Goal: Find contact information: Find contact information

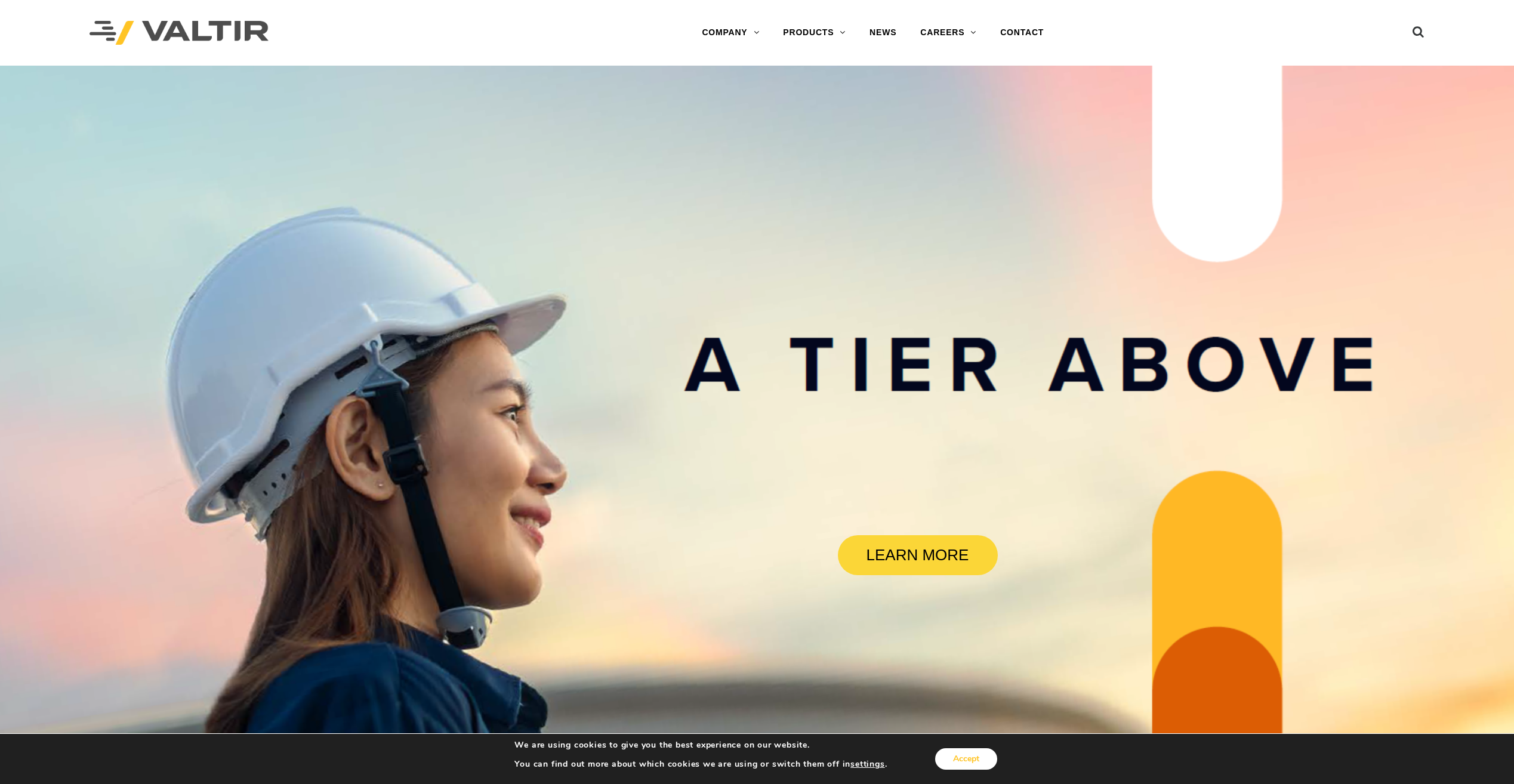
click at [957, 758] on button "Accept" at bounding box center [966, 759] width 62 height 21
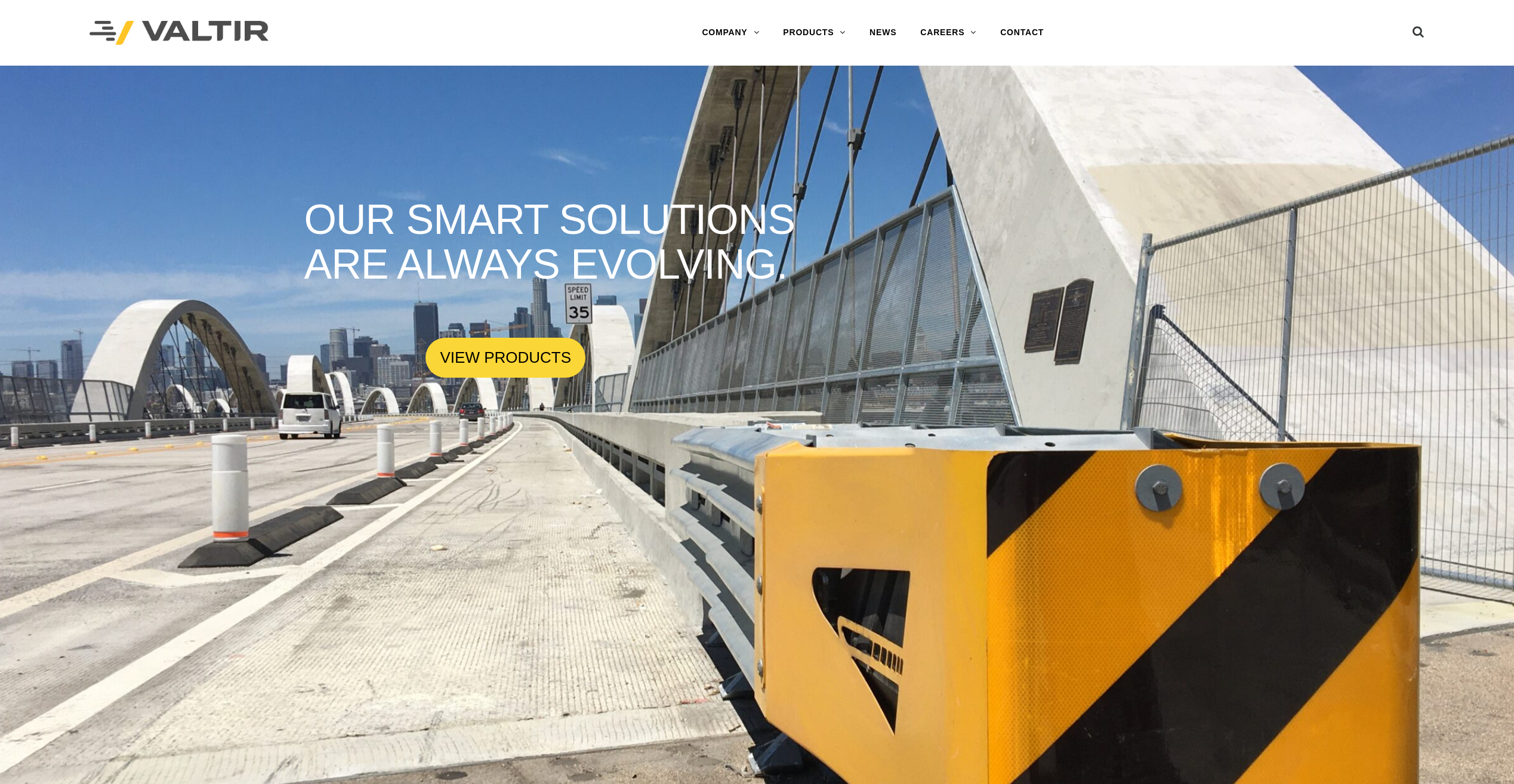
click at [728, 127] on link "INTERNATIONAL" at bounding box center [764, 128] width 149 height 24
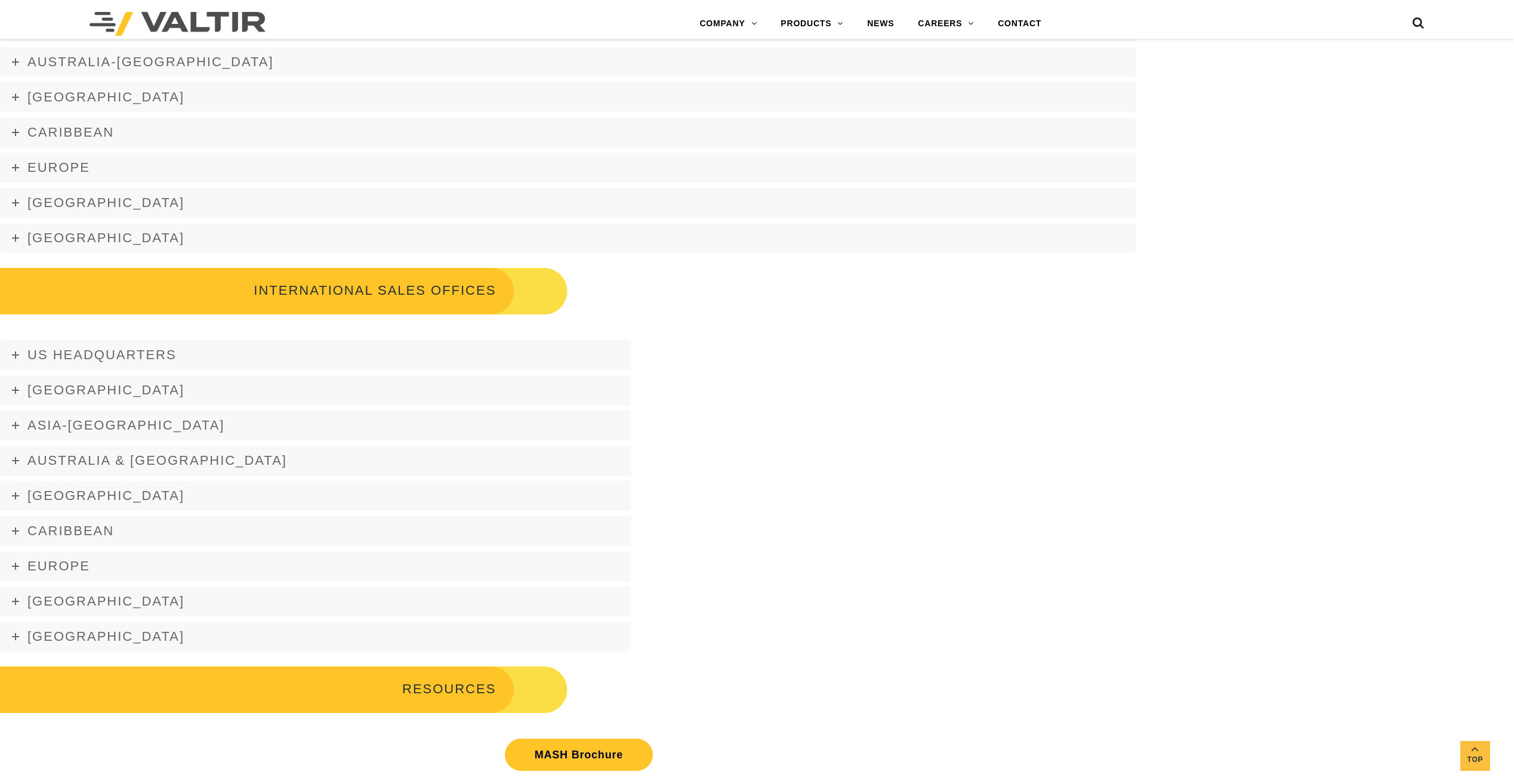
scroll to position [1621, 0]
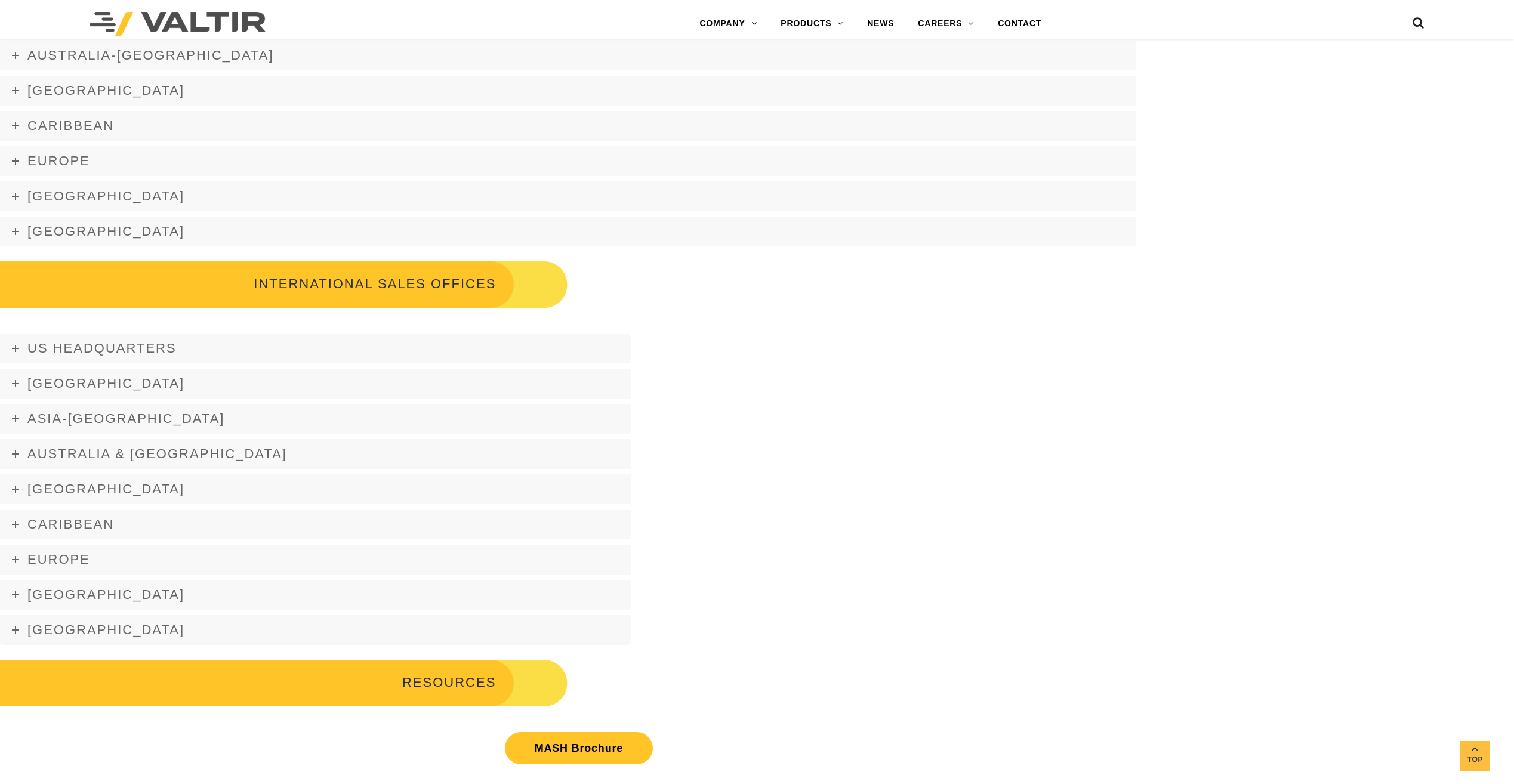
click at [118, 353] on span "US Headquarters" at bounding box center [102, 348] width 149 height 15
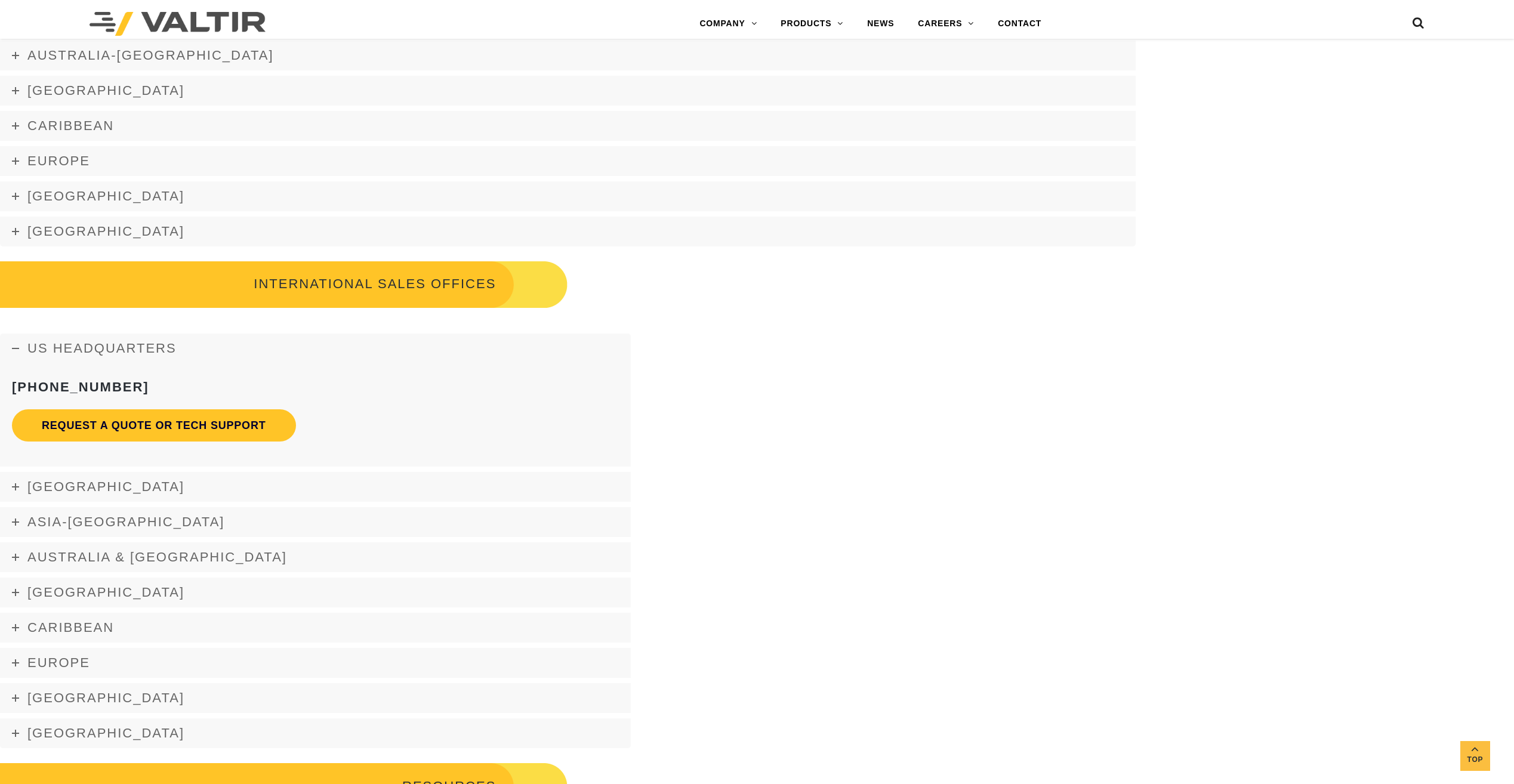
click at [130, 351] on span "US Headquarters" at bounding box center [102, 348] width 149 height 15
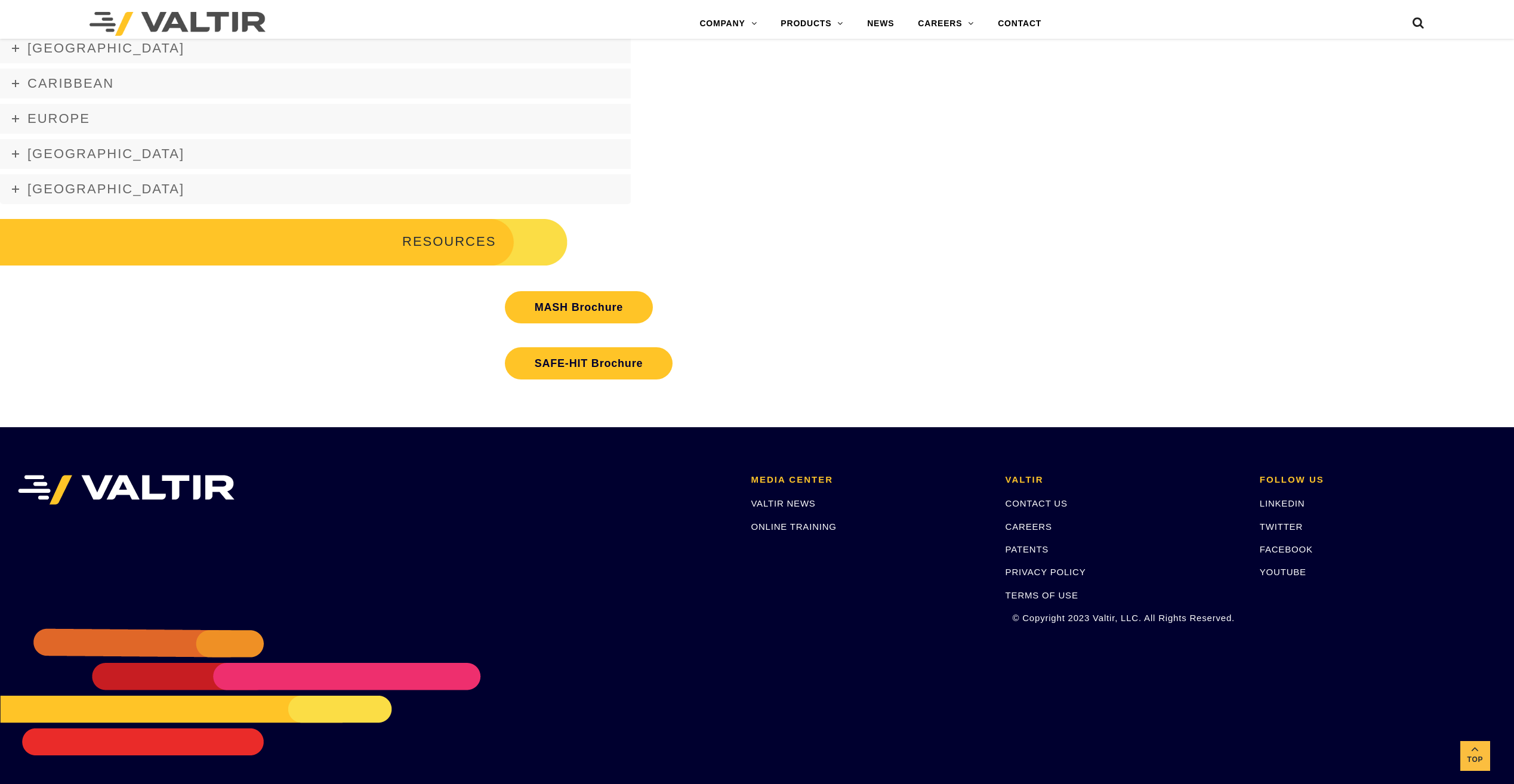
scroll to position [2063, 0]
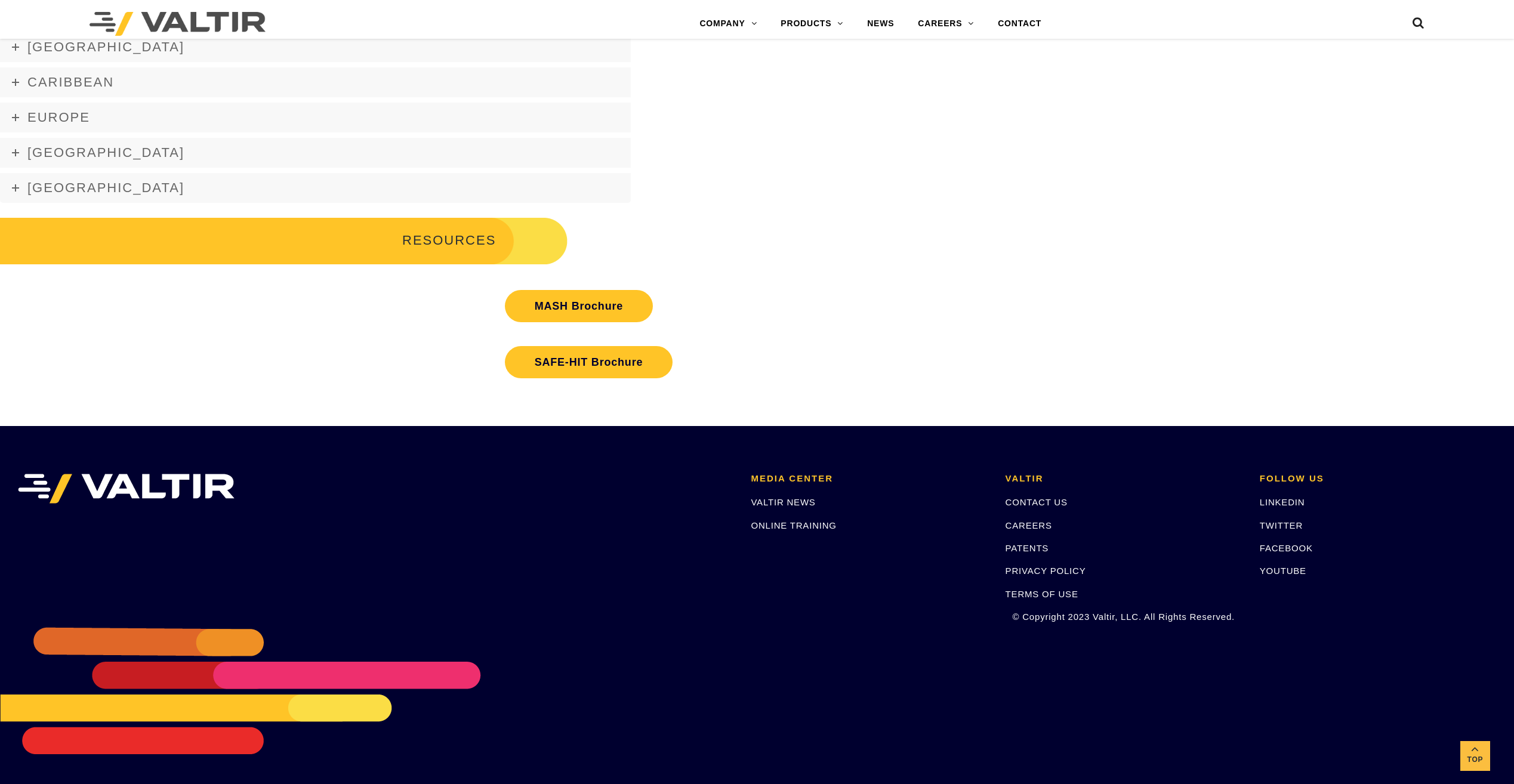
click at [1034, 566] on link "PRIVACY POLICY" at bounding box center [1046, 570] width 80 height 10
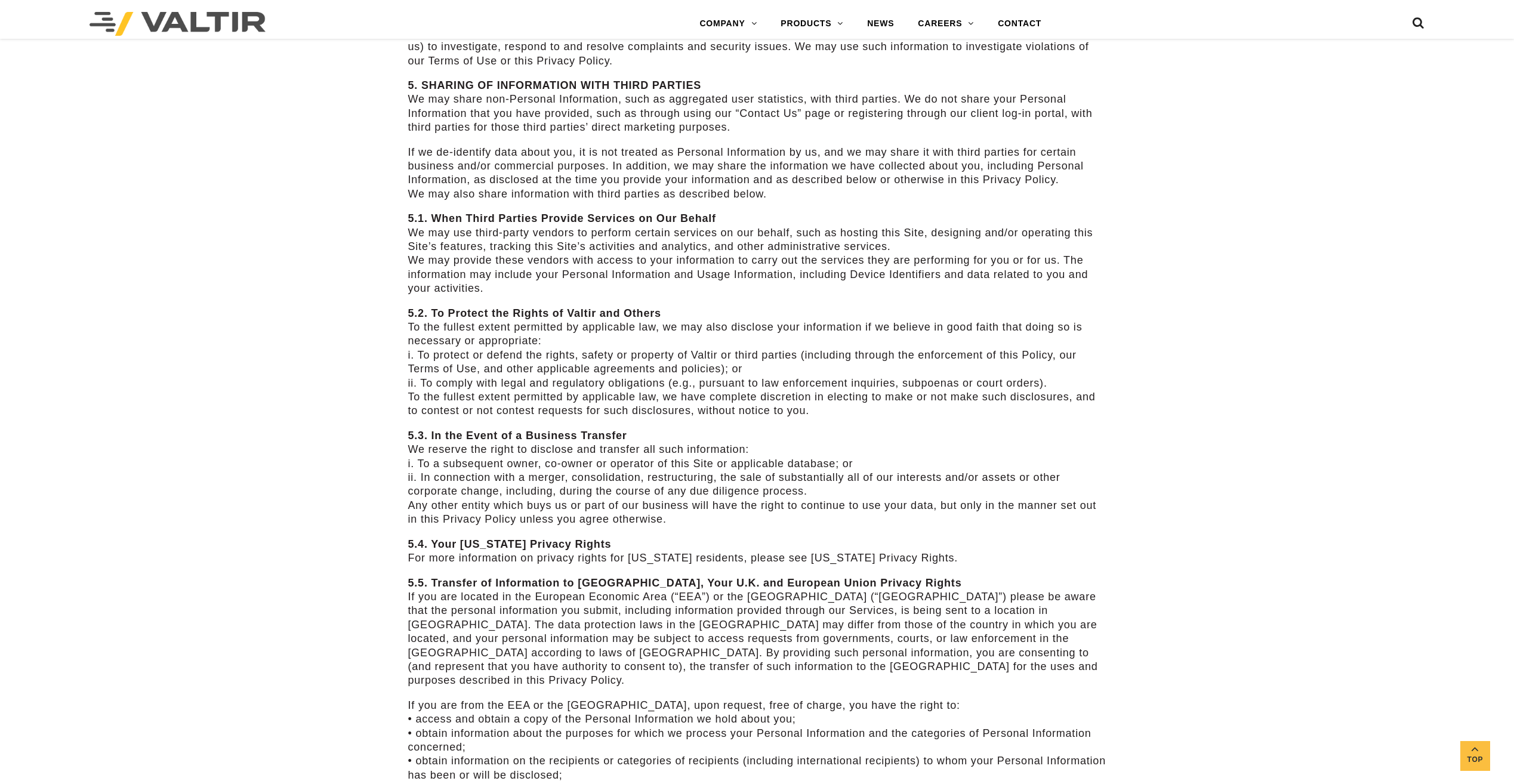
scroll to position [2233, 0]
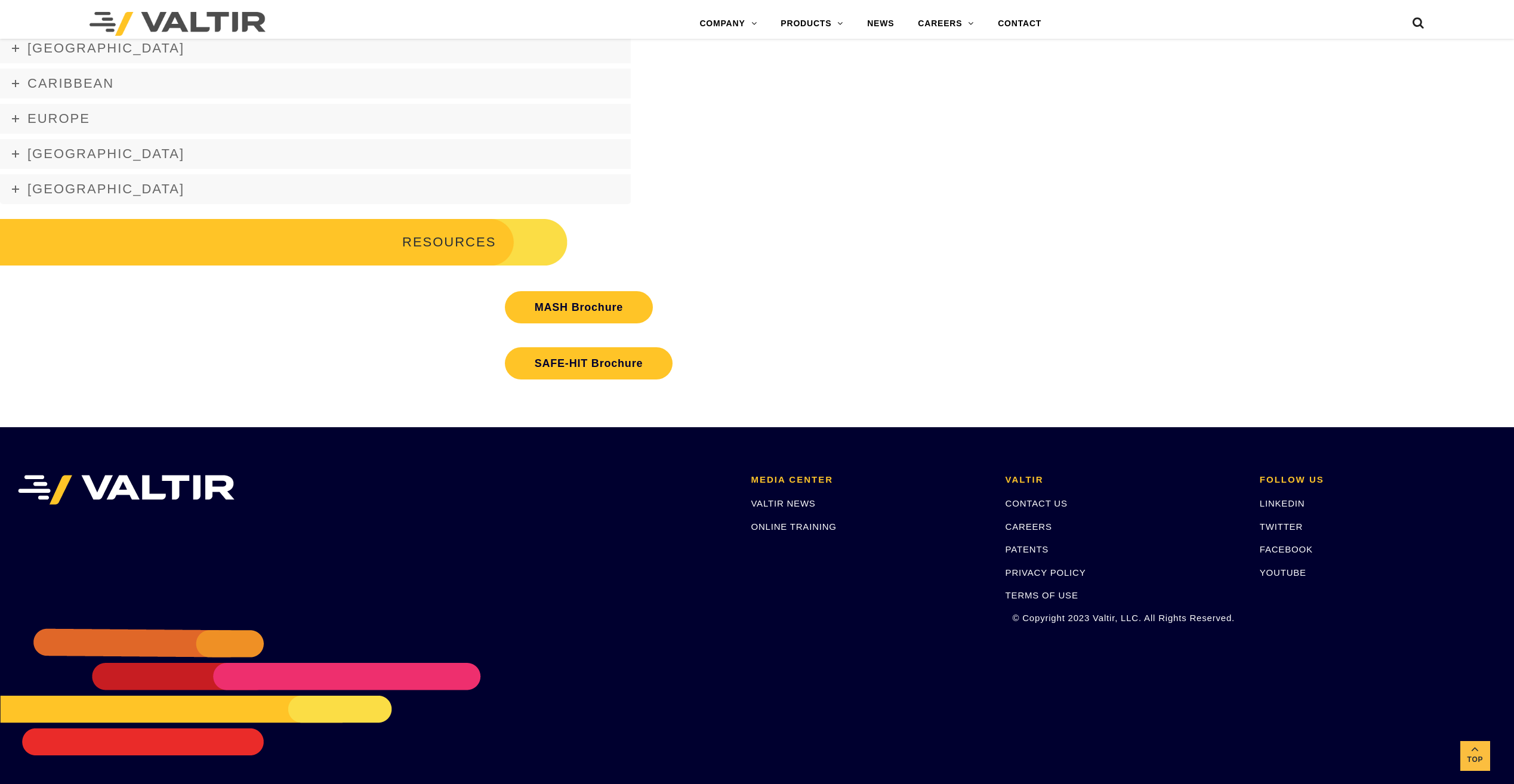
scroll to position [2166, 0]
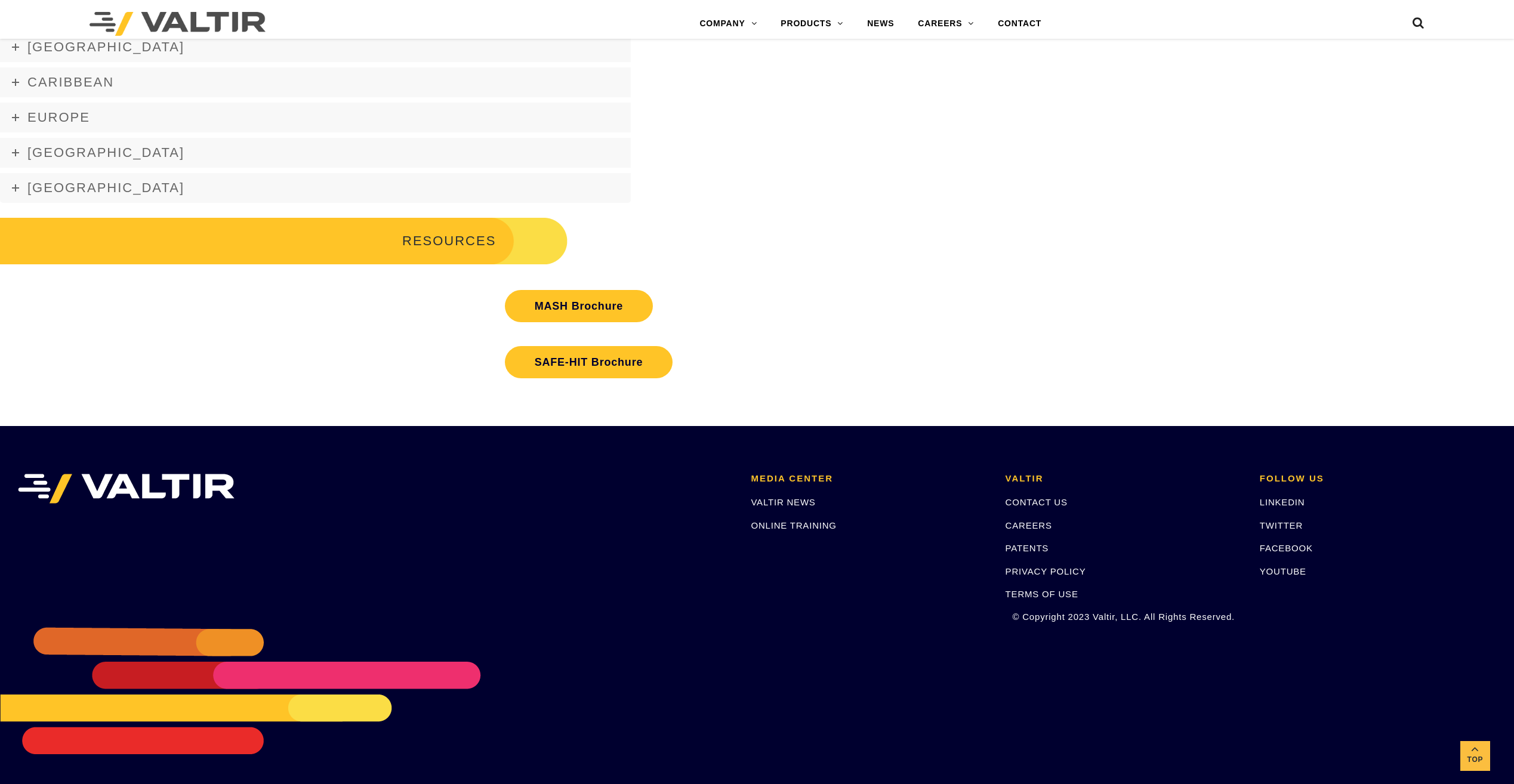
click at [1067, 594] on link "TERMS OF USE" at bounding box center [1042, 593] width 73 height 10
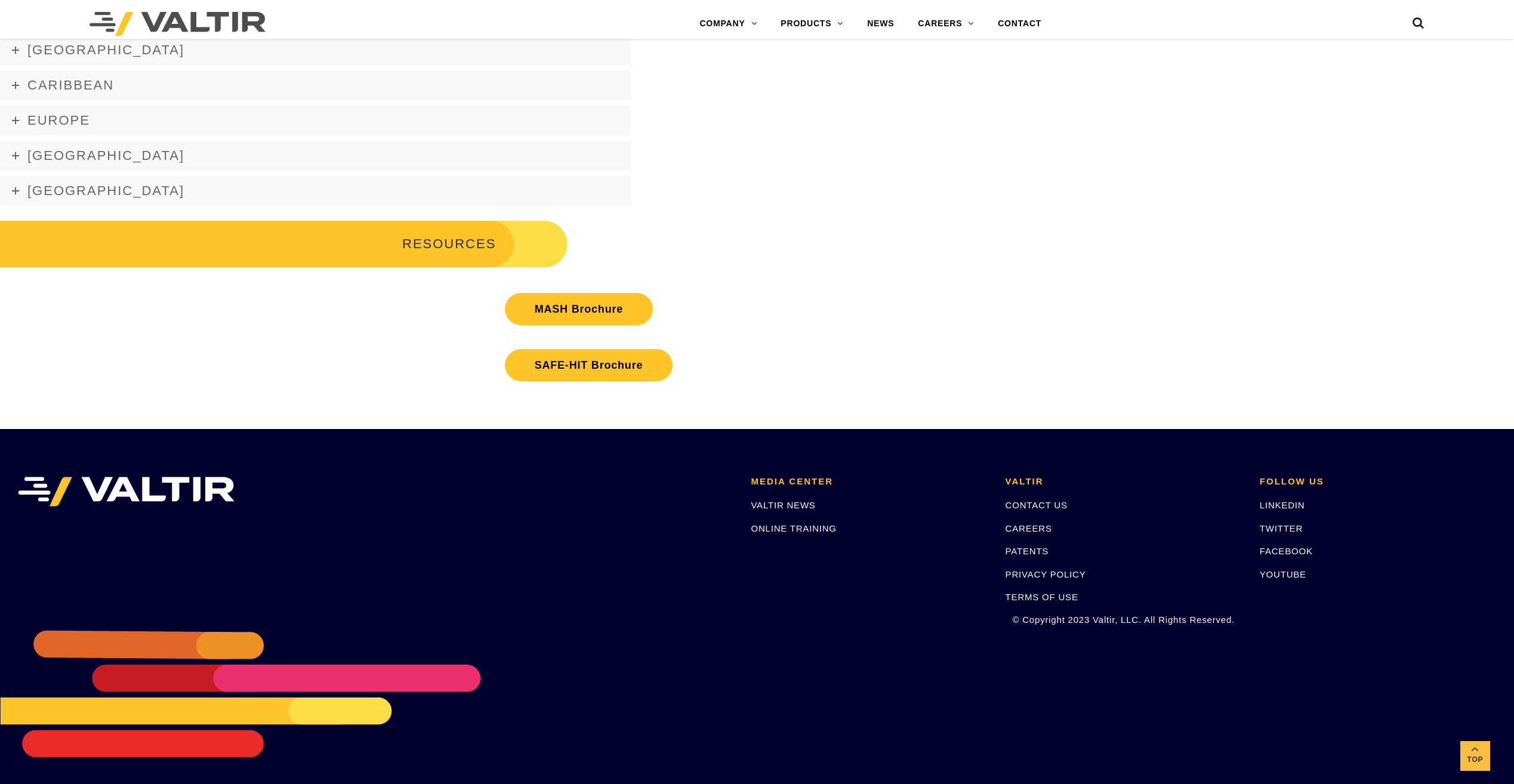
scroll to position [2166, 0]
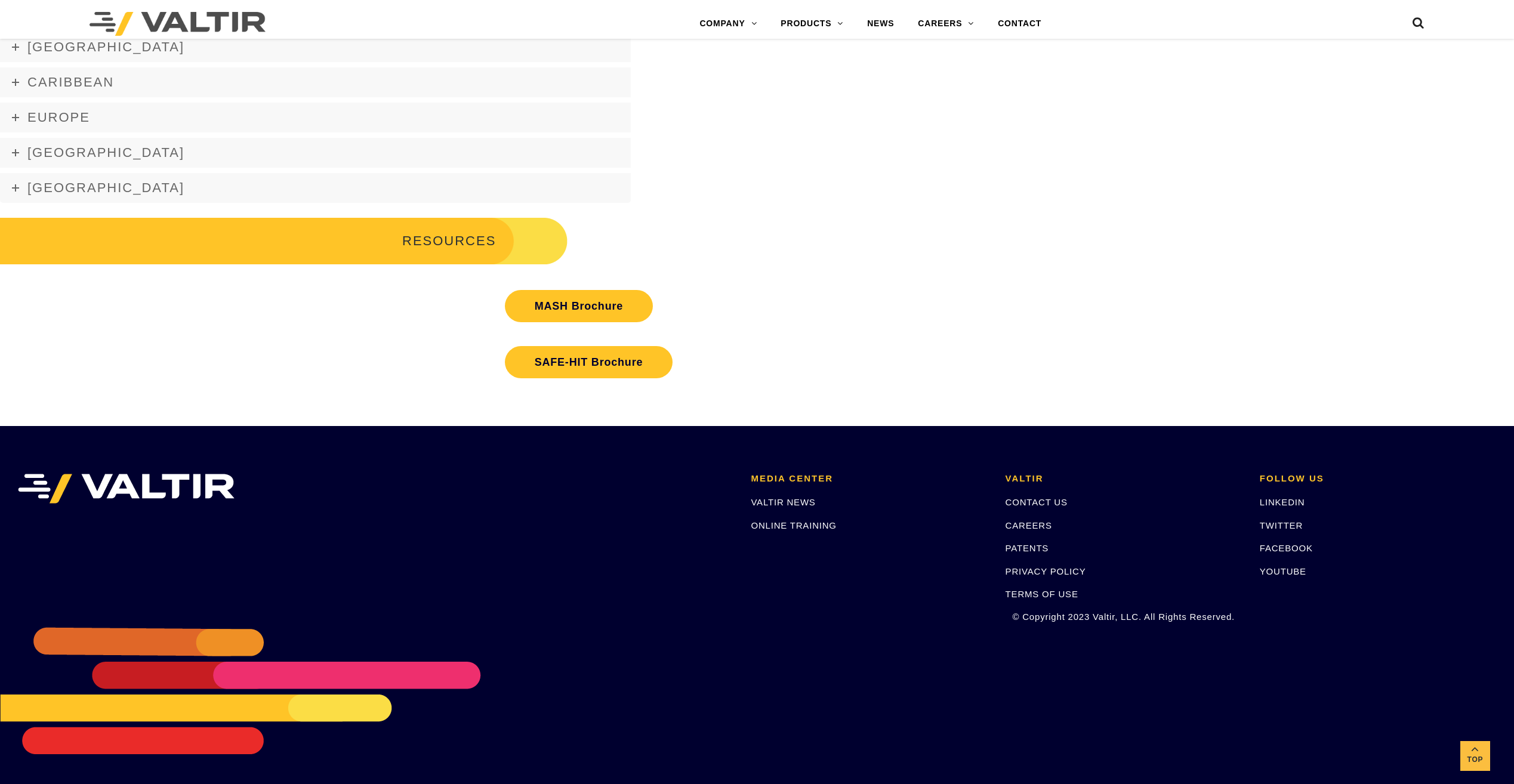
click at [1046, 503] on link "CONTACT US" at bounding box center [1036, 502] width 62 height 10
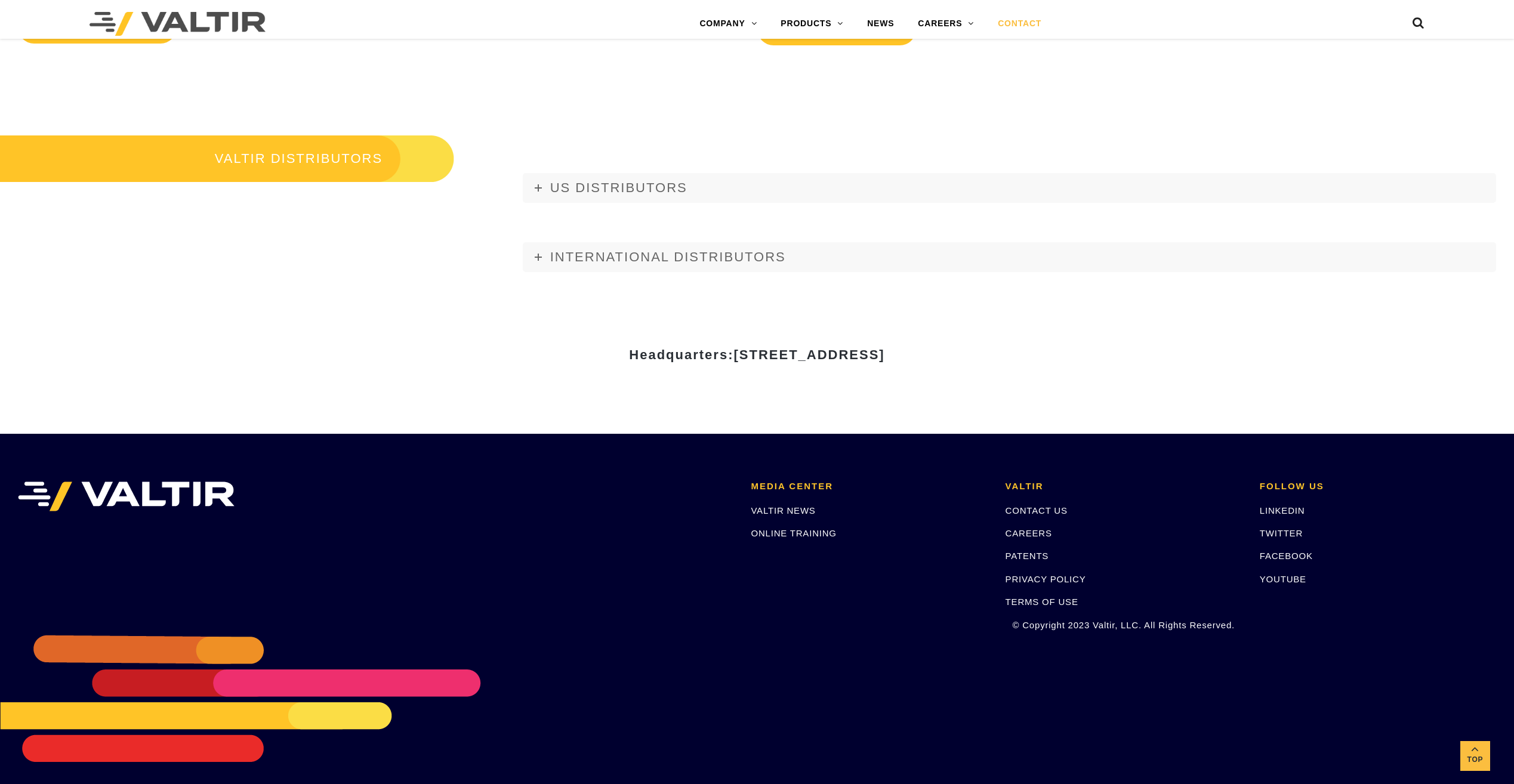
scroll to position [1608, 0]
